Goal: Task Accomplishment & Management: Use online tool/utility

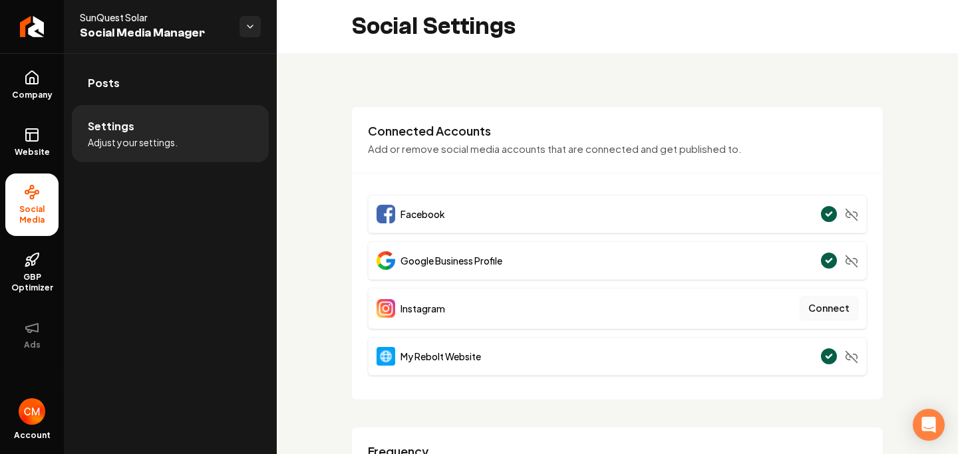
click at [839, 310] on button "Connect" at bounding box center [829, 309] width 59 height 24
click at [836, 309] on button "Connect" at bounding box center [829, 309] width 59 height 24
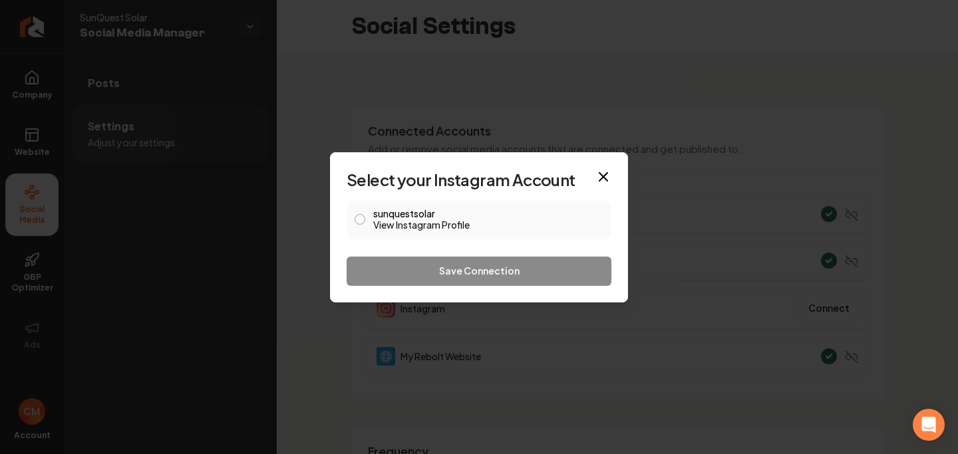
click at [432, 224] on link "View Instagram Profile" at bounding box center [488, 224] width 230 height 13
click at [359, 215] on button "sunquestsolar View Instagram Profile" at bounding box center [360, 219] width 11 height 11
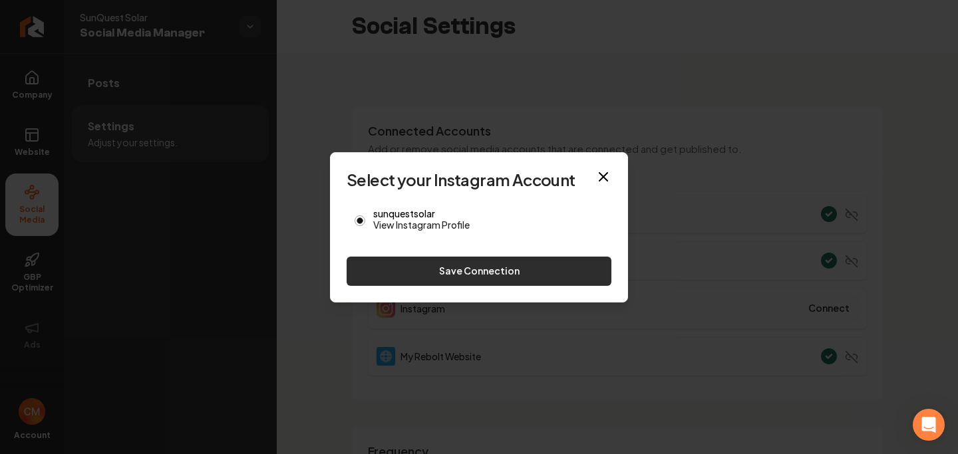
click at [462, 281] on button "Save Connection" at bounding box center [479, 271] width 265 height 29
